Goal: Find specific page/section: Find specific page/section

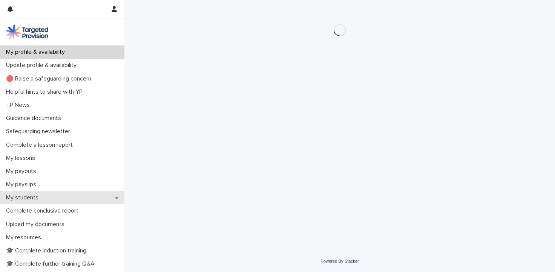
click at [35, 197] on p "My students" at bounding box center [23, 197] width 41 height 7
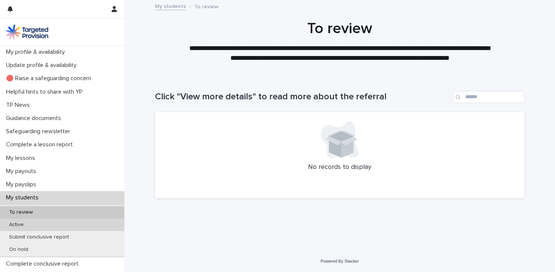
click at [29, 226] on p "Active" at bounding box center [16, 225] width 27 height 6
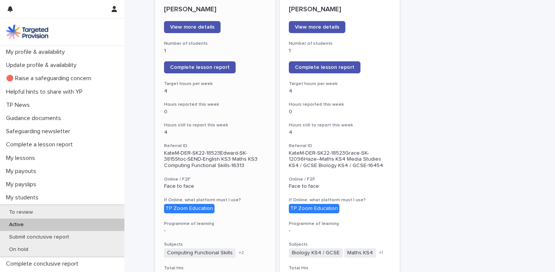
scroll to position [89, 0]
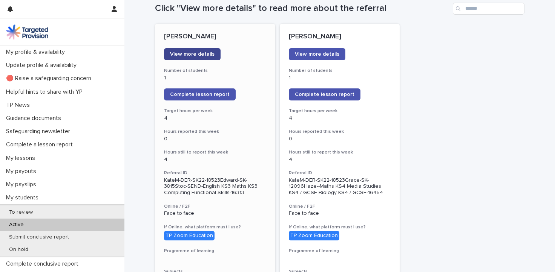
click at [184, 52] on span "View more details" at bounding box center [192, 54] width 44 height 5
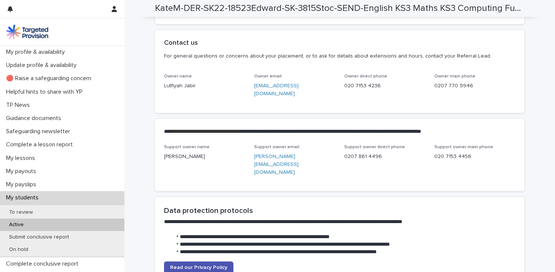
scroll to position [1750, 0]
